Goal: Information Seeking & Learning: Learn about a topic

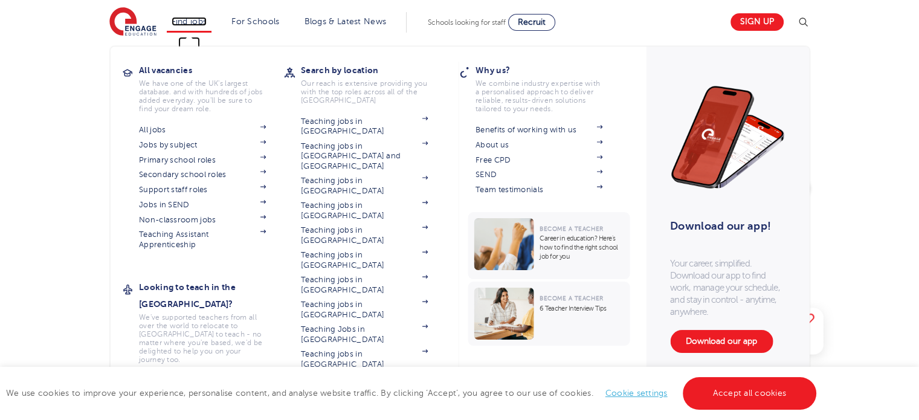
click at [198, 18] on link "Find jobs" at bounding box center [190, 21] width 36 height 9
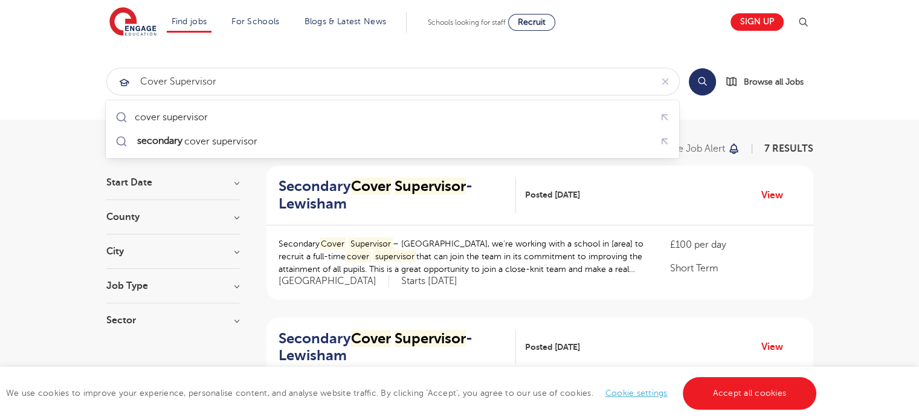
type input "cover supervisor"
click button "Submit" at bounding box center [0, 0] width 0 height 0
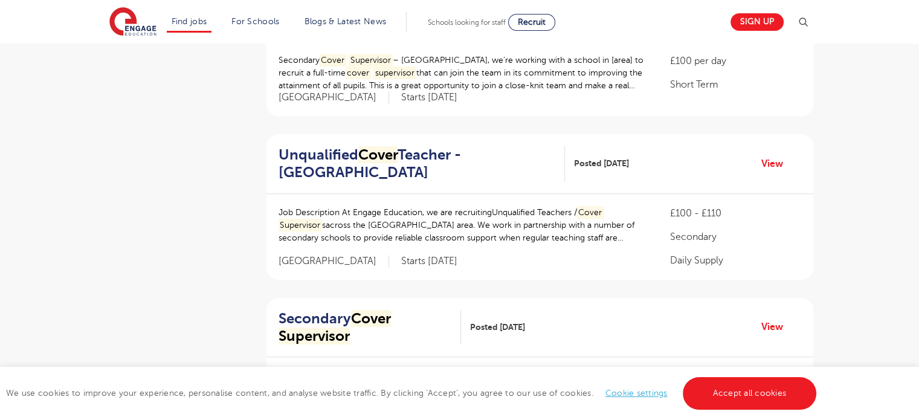
scroll to position [907, 0]
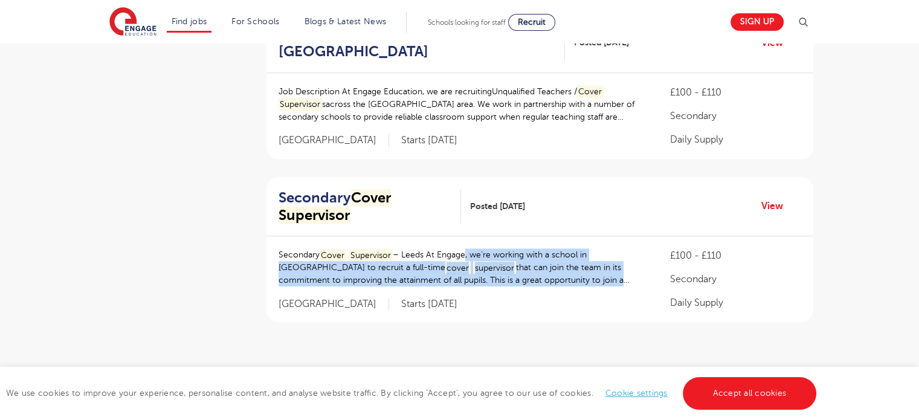
drag, startPoint x: 630, startPoint y: 296, endPoint x: 462, endPoint y: 264, distance: 171.7
click at [462, 265] on p "Secondary Cover Supervisor – Leeds At Engage, we’re working with a school in [G…" at bounding box center [463, 267] width 368 height 38
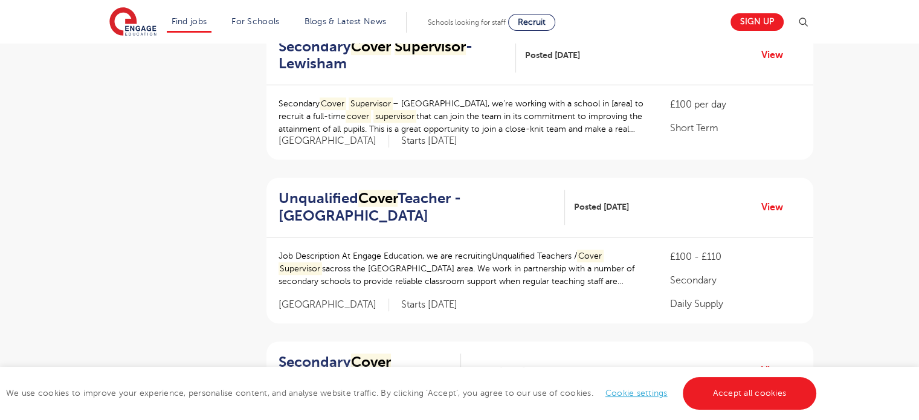
scroll to position [725, 0]
